Goal: Unclear

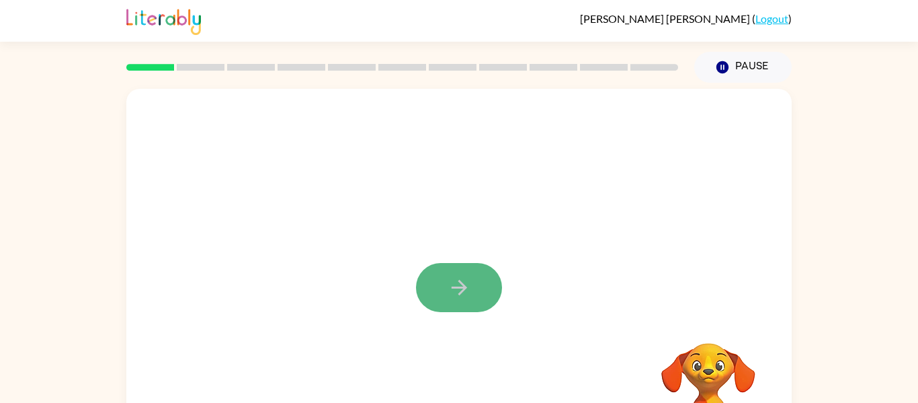
click at [487, 278] on button "button" at bounding box center [459, 287] width 86 height 49
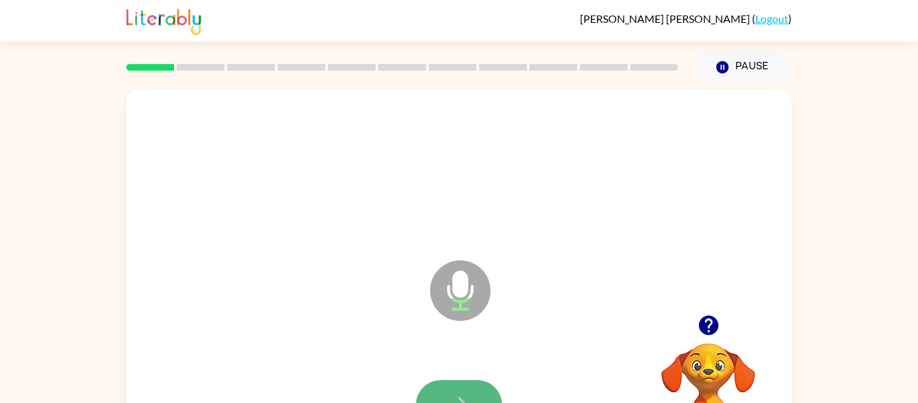
click at [455, 385] on button "button" at bounding box center [459, 404] width 86 height 49
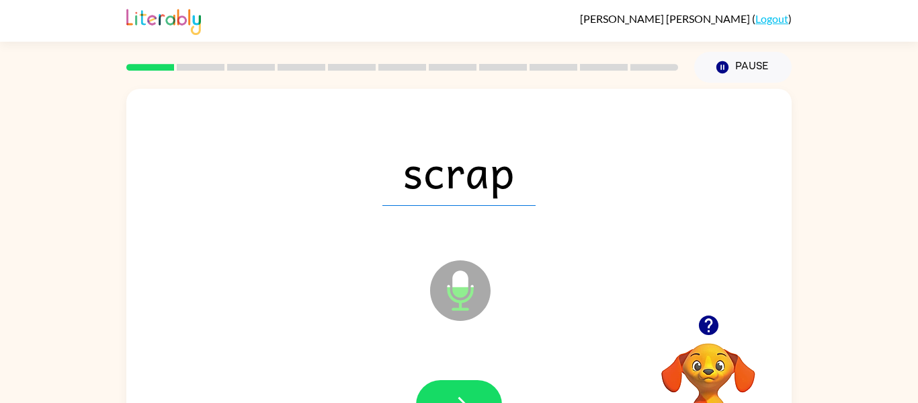
click at [455, 385] on button "button" at bounding box center [459, 404] width 86 height 49
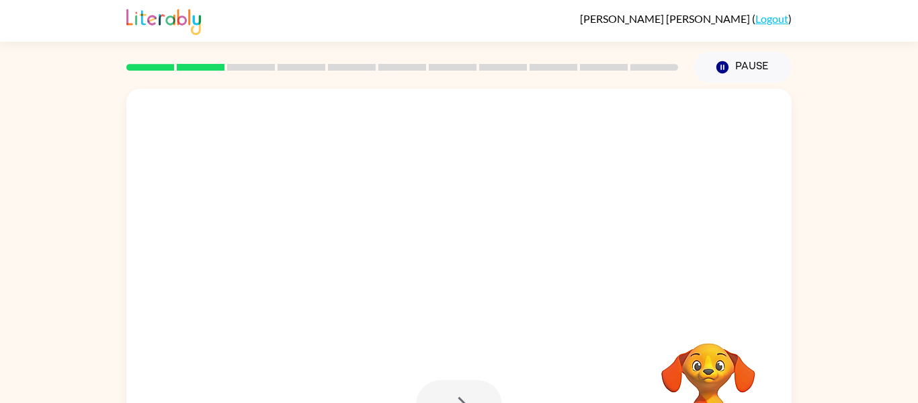
click at [455, 385] on div at bounding box center [459, 404] width 86 height 49
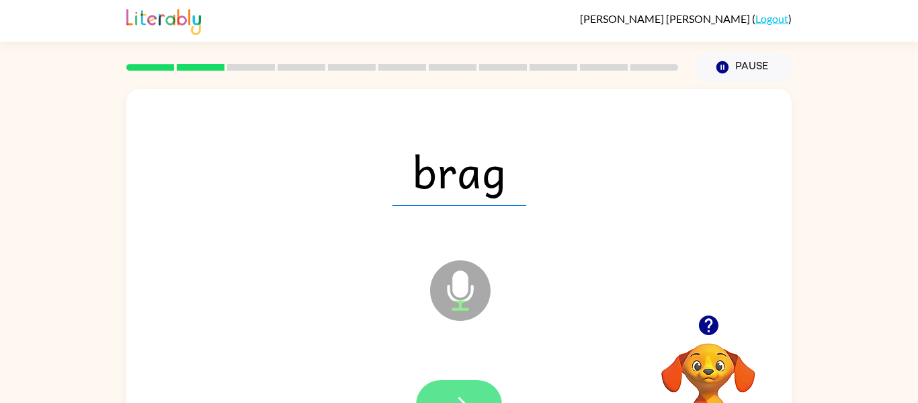
click at [466, 389] on button "button" at bounding box center [459, 404] width 86 height 49
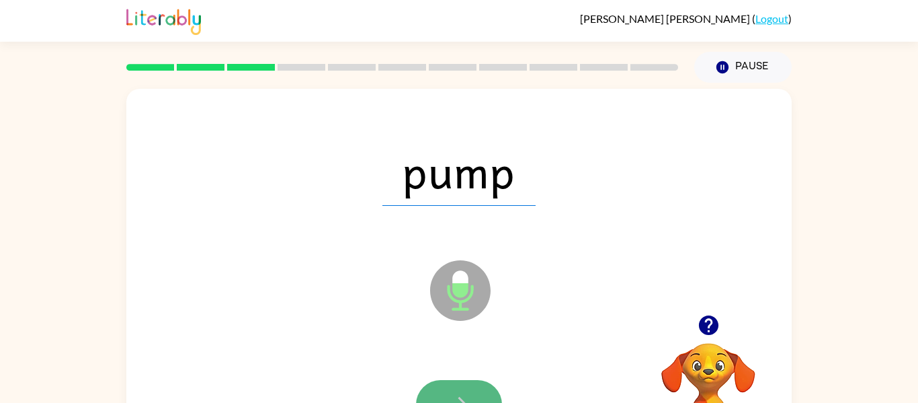
click at [460, 390] on button "button" at bounding box center [459, 404] width 86 height 49
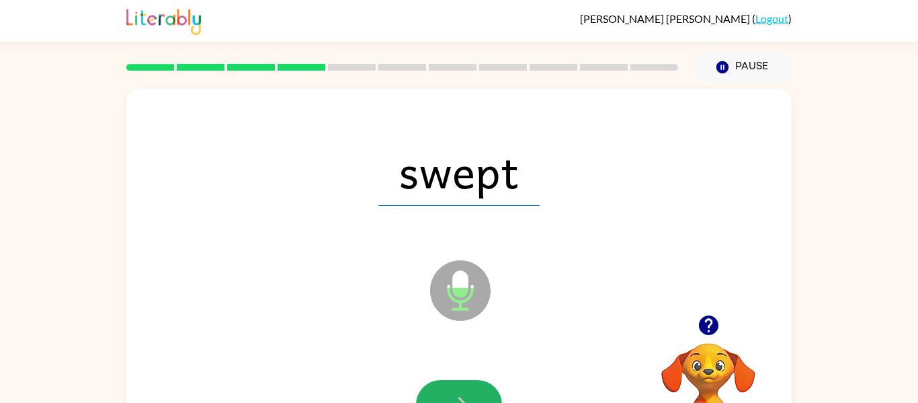
click at [460, 390] on button "button" at bounding box center [459, 404] width 86 height 49
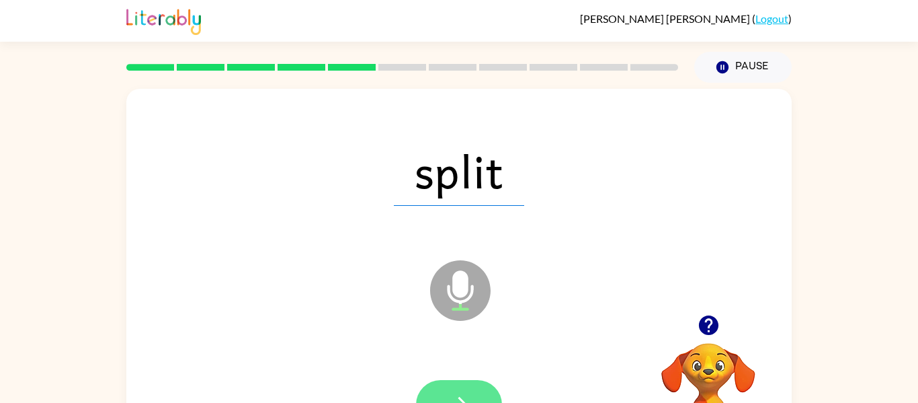
click at [460, 391] on button "button" at bounding box center [459, 404] width 86 height 49
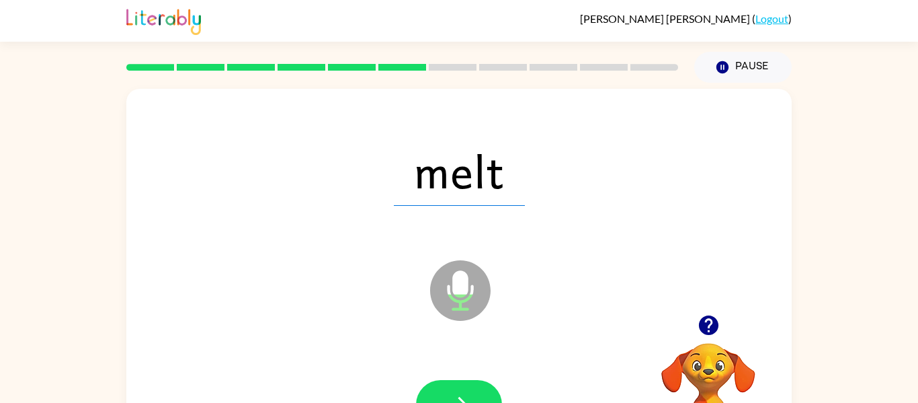
click at [460, 388] on button "button" at bounding box center [459, 404] width 86 height 49
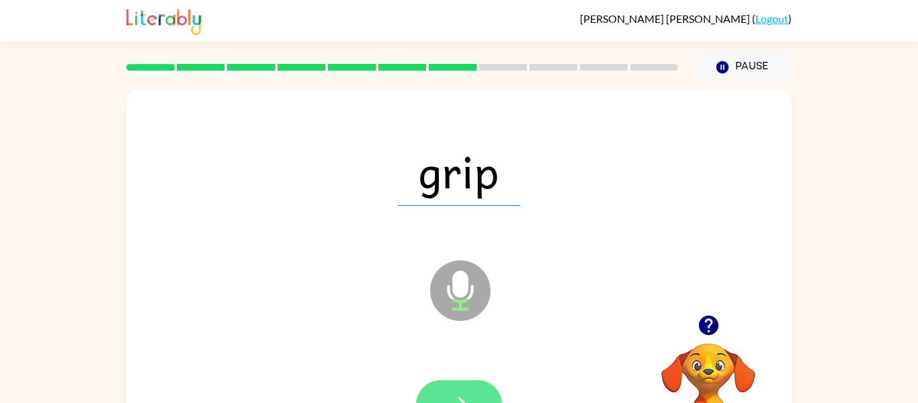
click at [474, 389] on button "button" at bounding box center [459, 404] width 86 height 49
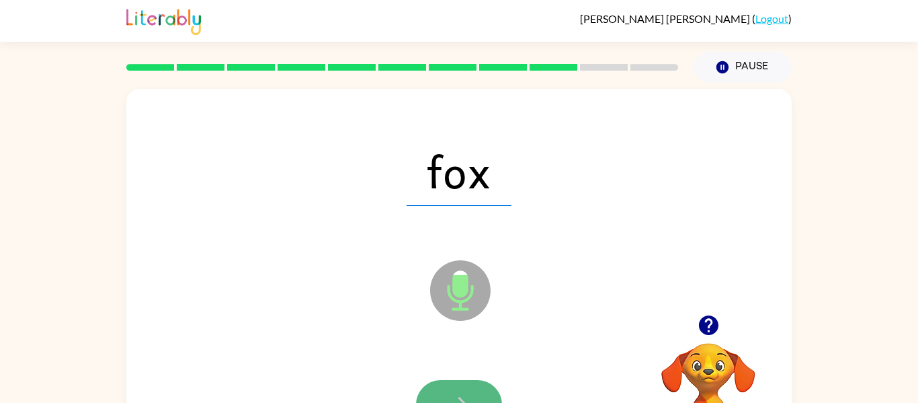
click at [476, 389] on button "button" at bounding box center [459, 404] width 86 height 49
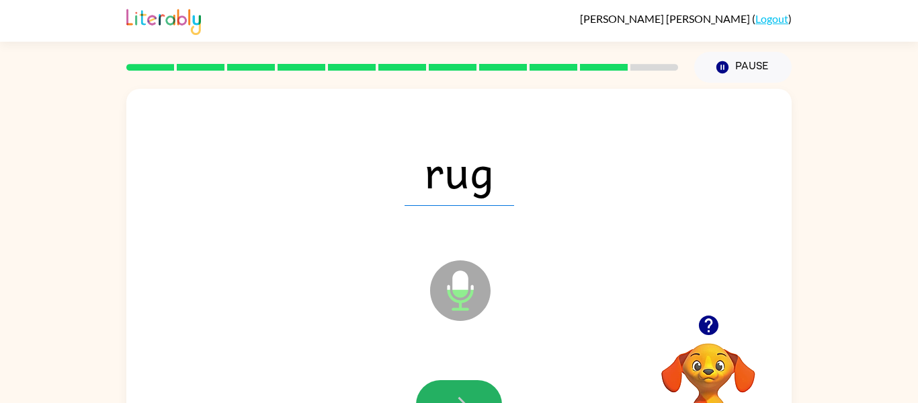
click at [476, 389] on button "button" at bounding box center [459, 404] width 86 height 49
